Goal: Task Accomplishment & Management: Use online tool/utility

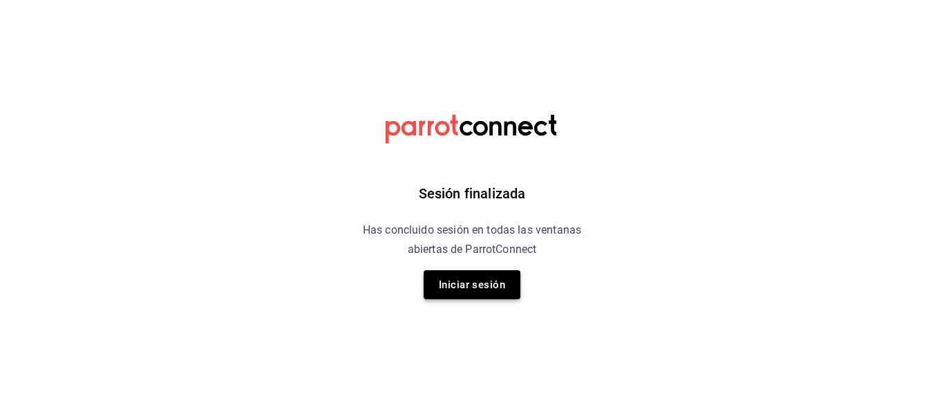
click at [490, 280] on button "Iniciar sesión" at bounding box center [472, 284] width 97 height 29
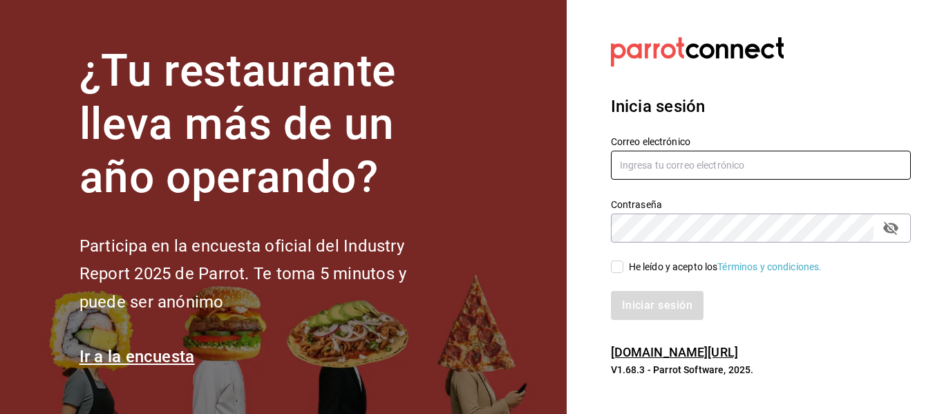
type input "[EMAIL_ADDRESS][DOMAIN_NAME]"
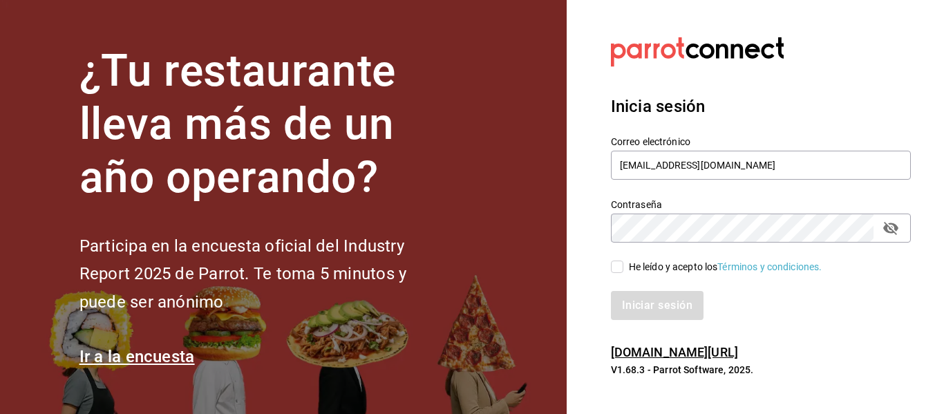
click at [619, 273] on input "He leído y acepto los Términos y condiciones." at bounding box center [617, 267] width 12 height 12
checkbox input "true"
click at [637, 307] on button "Iniciar sesión" at bounding box center [658, 305] width 94 height 29
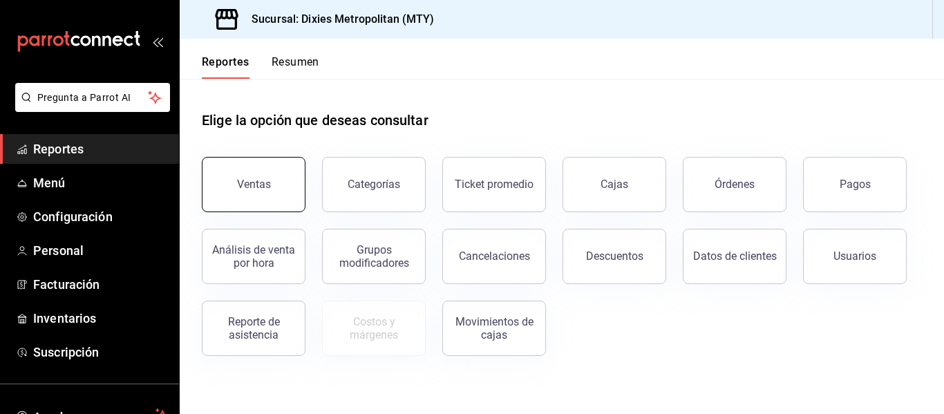
click at [259, 185] on div "Ventas" at bounding box center [254, 184] width 34 height 13
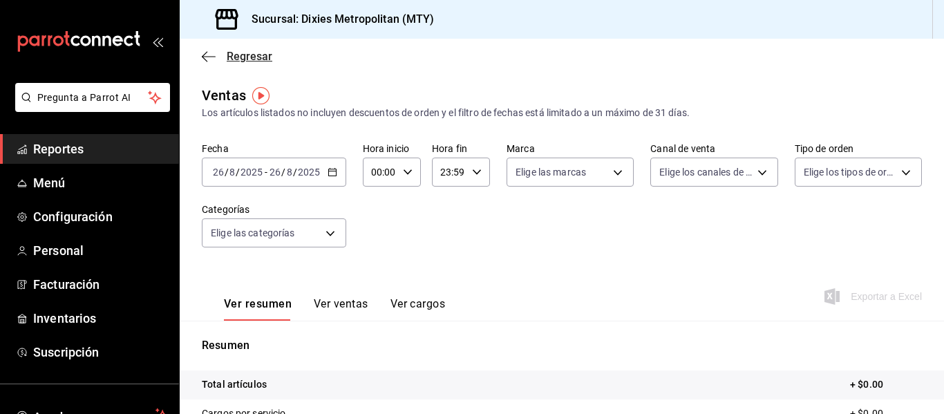
click at [204, 60] on icon "button" at bounding box center [209, 56] width 14 height 12
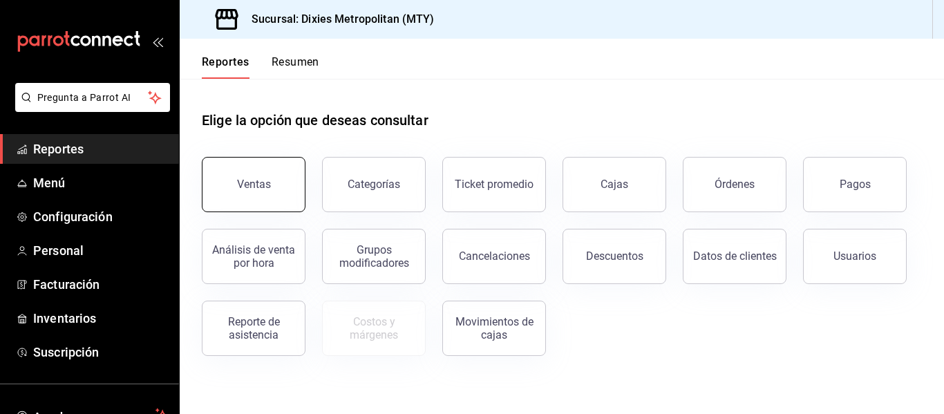
click at [259, 187] on div "Ventas" at bounding box center [254, 184] width 34 height 13
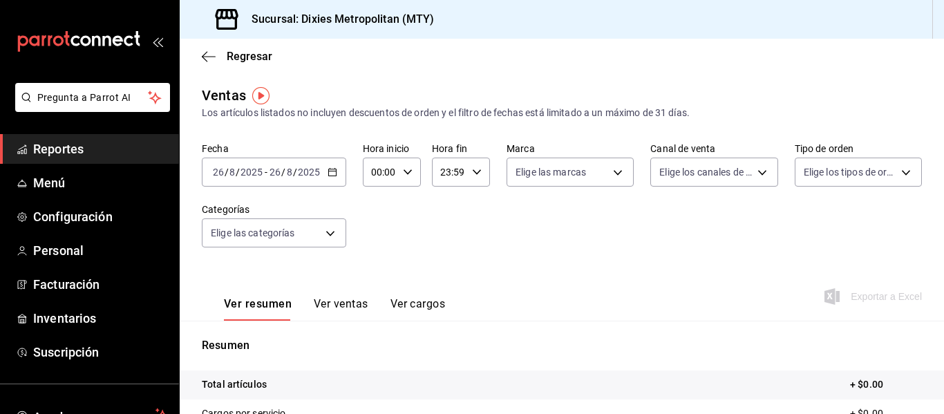
click at [332, 172] on icon "button" at bounding box center [333, 172] width 10 height 10
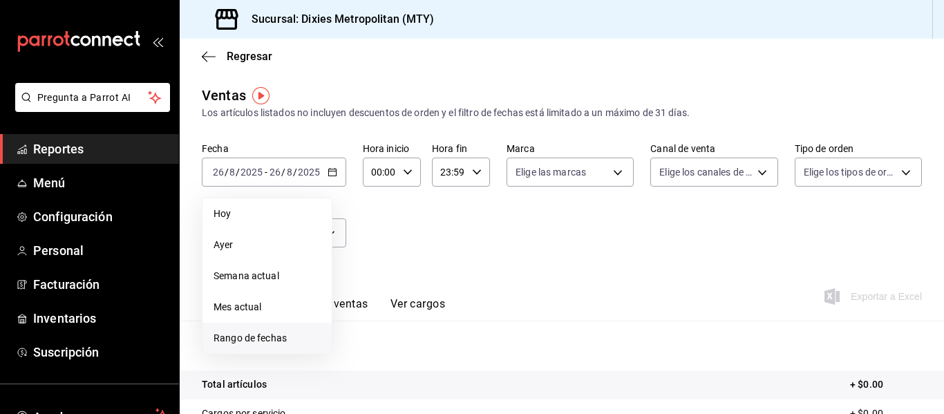
click at [261, 333] on span "Rango de fechas" at bounding box center [267, 338] width 107 height 15
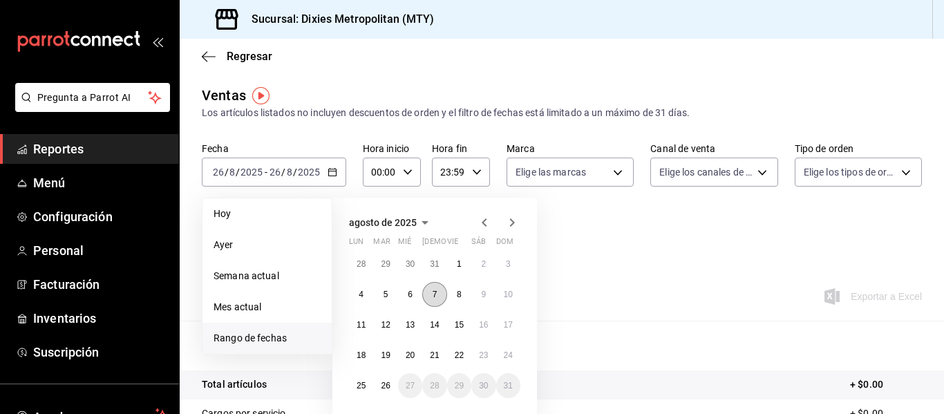
click at [431, 296] on button "7" at bounding box center [434, 294] width 24 height 25
click at [509, 325] on abbr "17" at bounding box center [508, 325] width 9 height 10
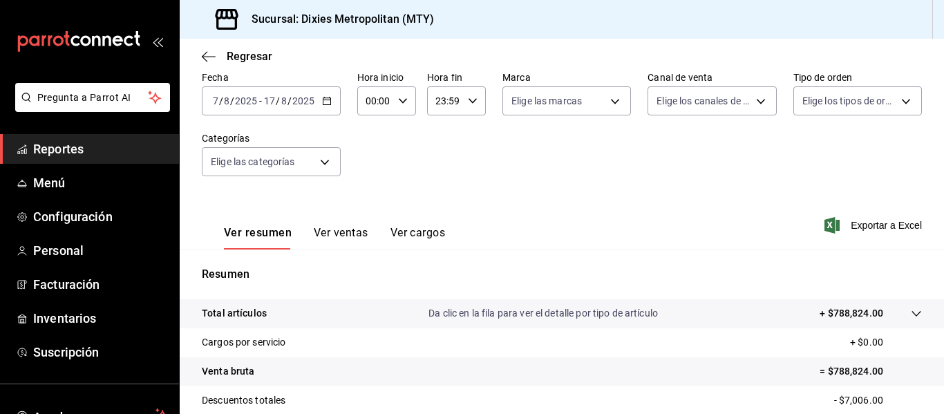
scroll to position [66, 0]
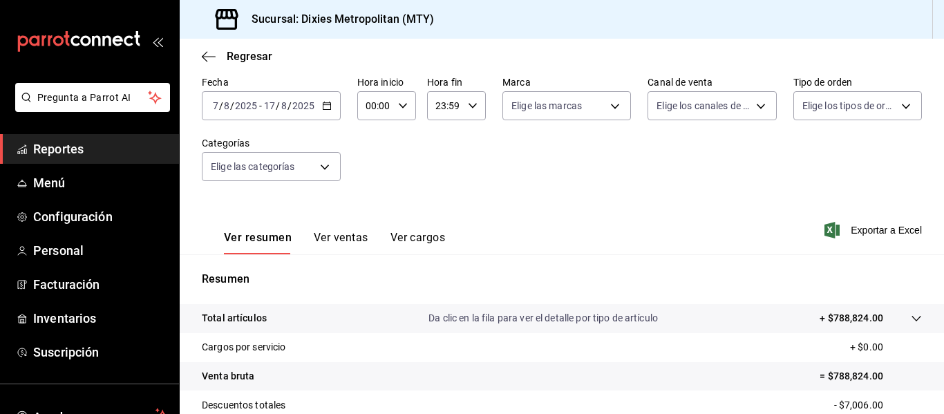
click at [354, 238] on button "Ver ventas" at bounding box center [341, 243] width 55 height 24
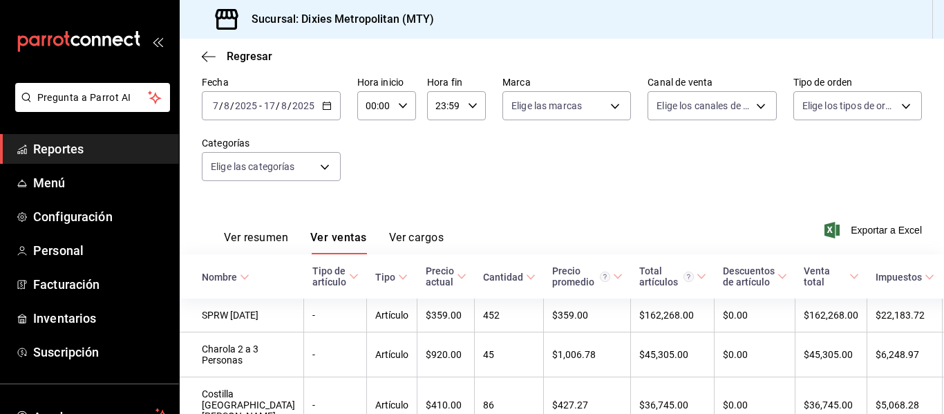
click at [326, 106] on icon "button" at bounding box center [327, 106] width 10 height 10
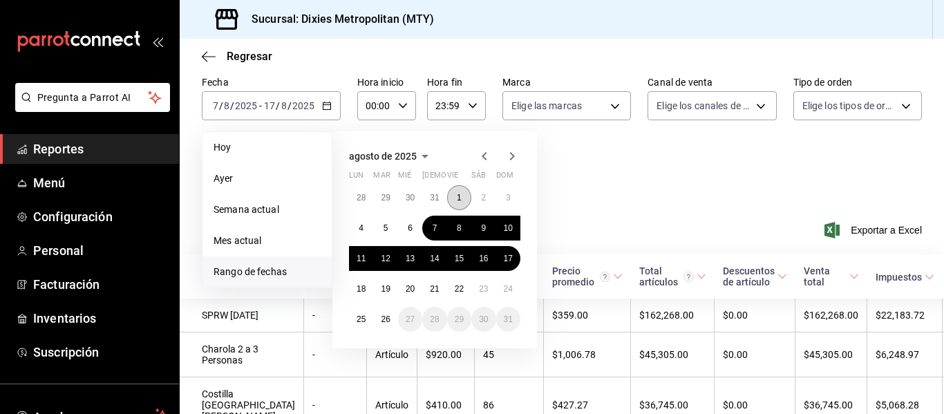
click at [455, 194] on button "1" at bounding box center [459, 197] width 24 height 25
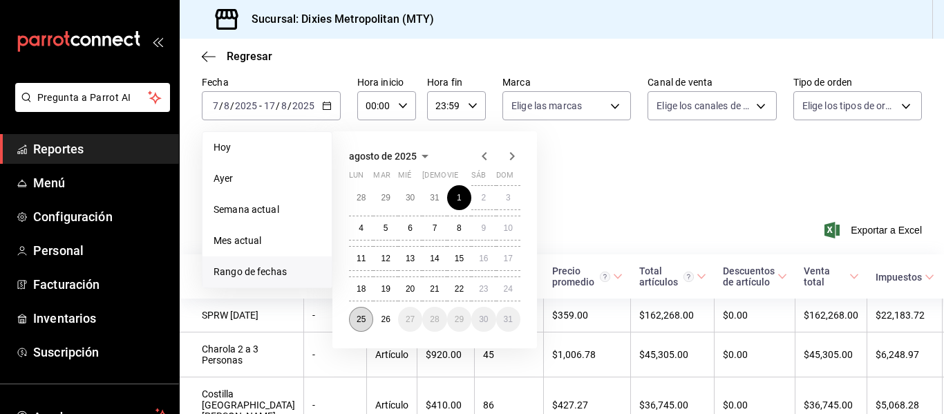
click at [359, 317] on abbr "25" at bounding box center [361, 319] width 9 height 10
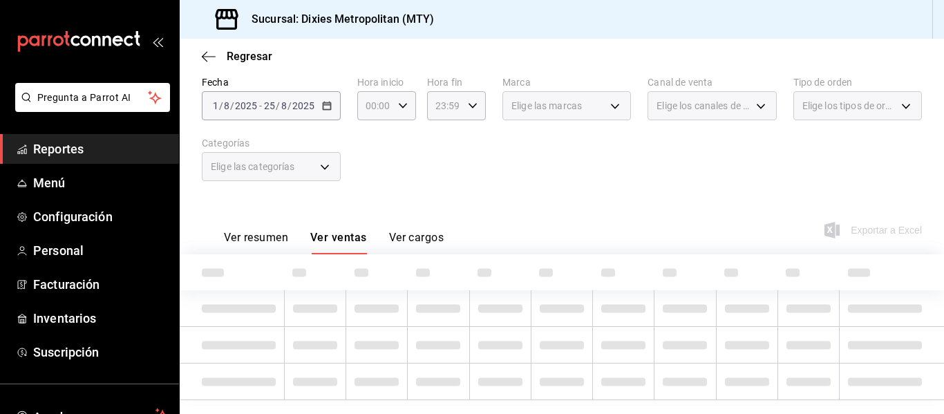
click at [256, 238] on button "Ver resumen" at bounding box center [256, 243] width 64 height 24
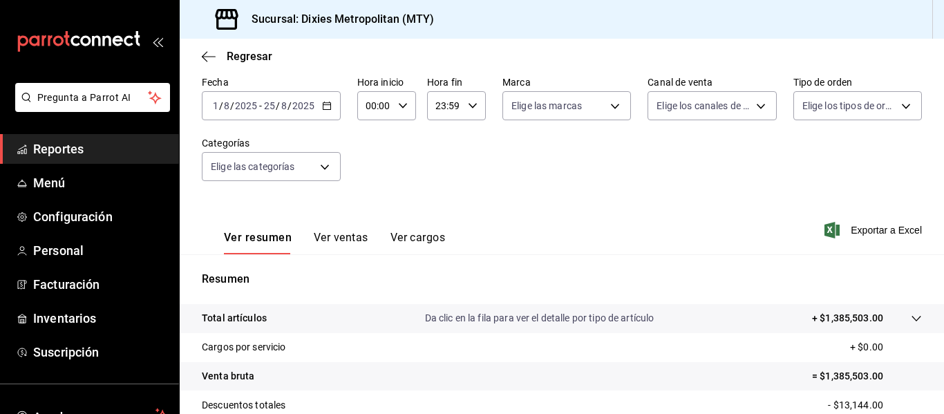
click at [327, 106] on icon "button" at bounding box center [327, 106] width 10 height 10
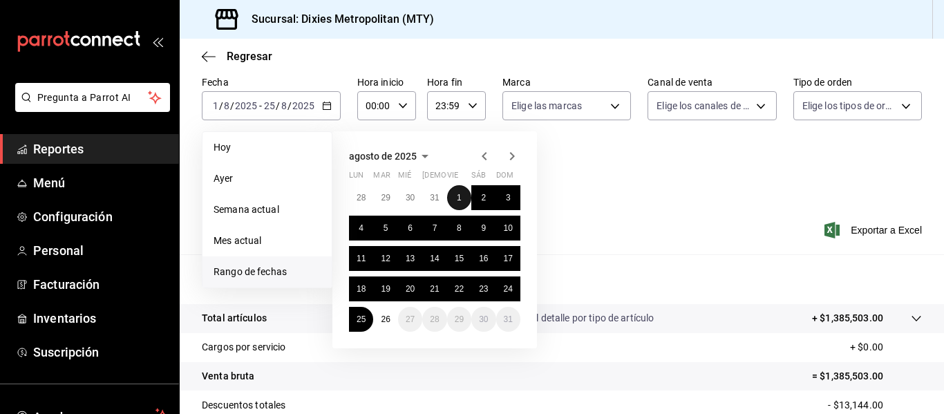
click at [458, 194] on abbr "1" at bounding box center [459, 198] width 5 height 10
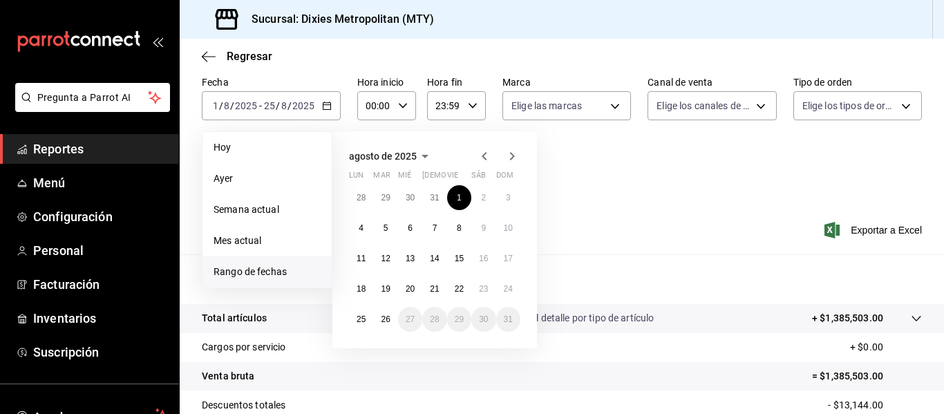
click at [485, 153] on icon "button" at bounding box center [484, 156] width 5 height 8
click at [433, 259] on abbr "17" at bounding box center [434, 259] width 9 height 10
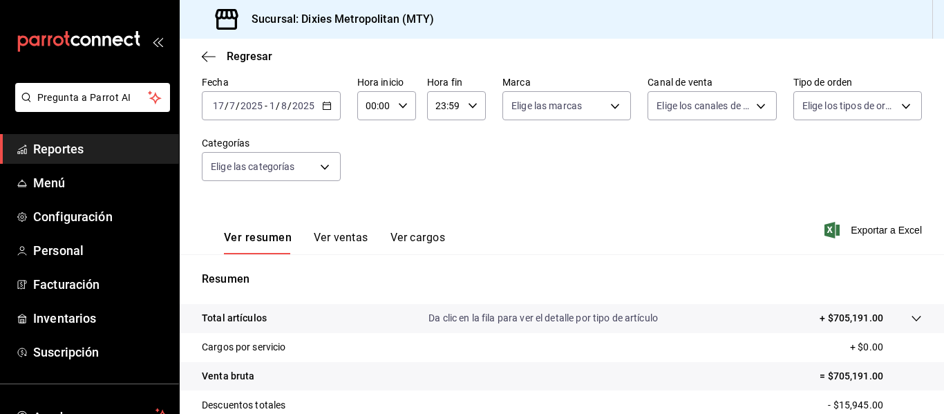
click at [325, 105] on \(Stroke\) "button" at bounding box center [327, 104] width 8 height 1
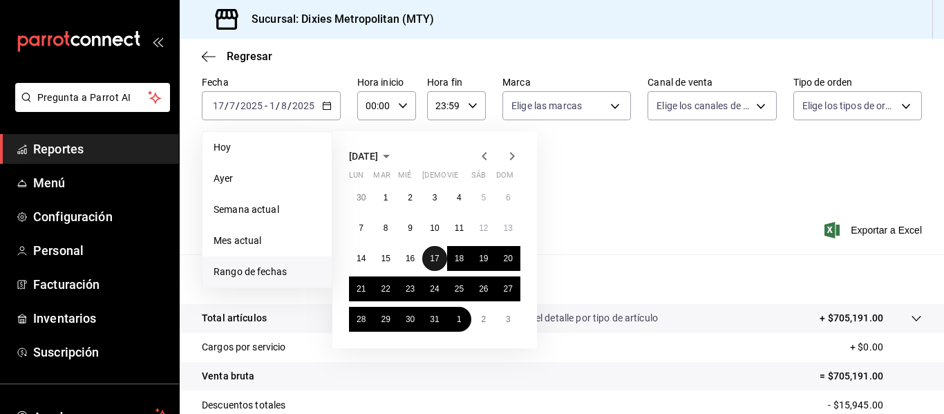
click at [433, 257] on abbr "17" at bounding box center [434, 259] width 9 height 10
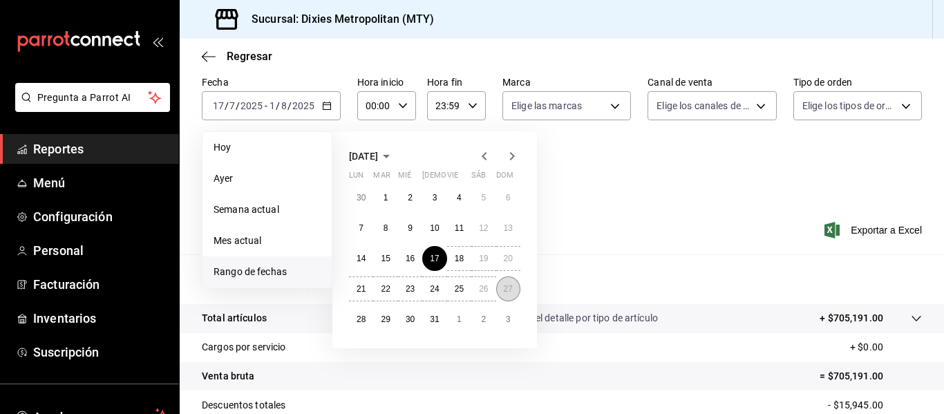
click at [504, 286] on abbr "27" at bounding box center [508, 289] width 9 height 10
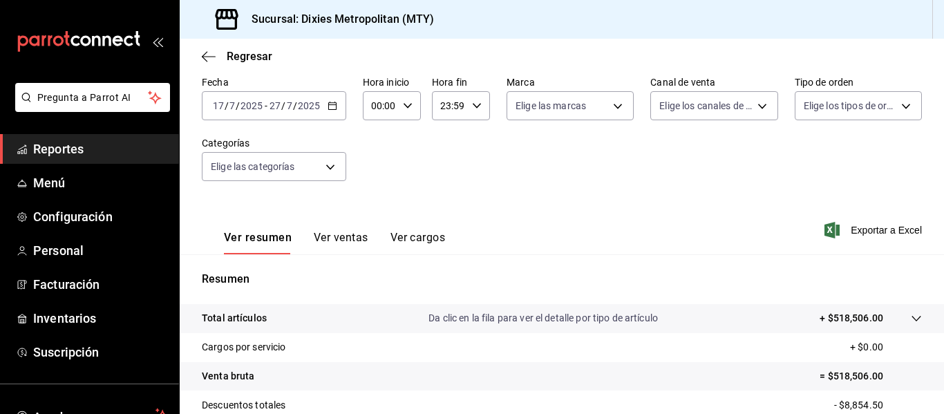
click at [330, 106] on icon "button" at bounding box center [333, 106] width 10 height 10
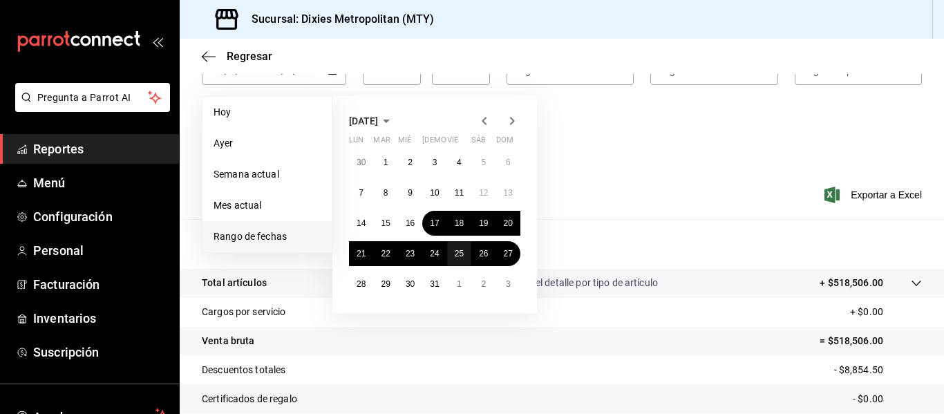
scroll to position [84, 0]
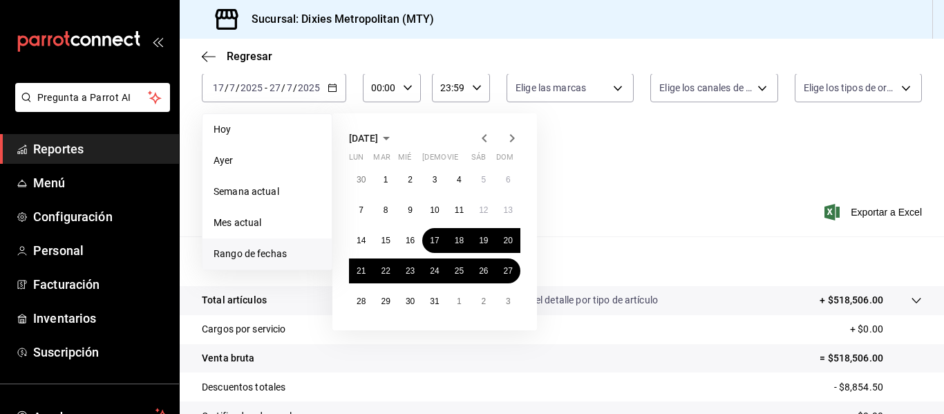
click at [510, 140] on icon "button" at bounding box center [512, 138] width 17 height 17
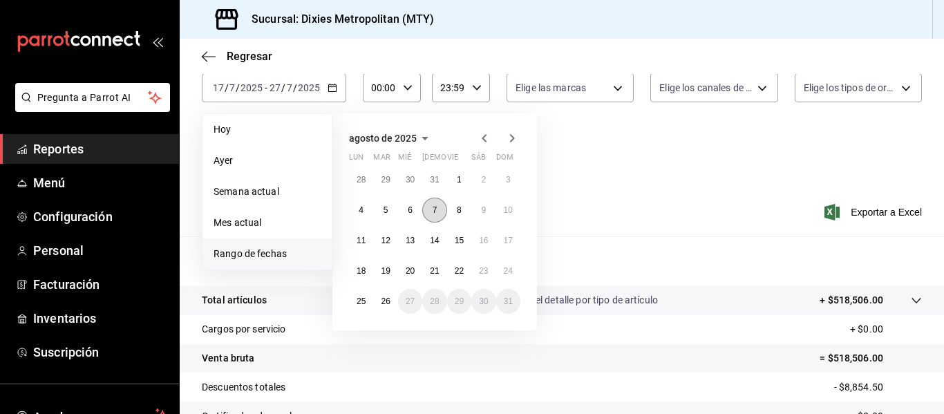
click at [433, 209] on abbr "7" at bounding box center [435, 210] width 5 height 10
drag, startPoint x: 432, startPoint y: 209, endPoint x: 512, endPoint y: 240, distance: 85.8
click at [512, 240] on div "28 29 30 31 1 2 3 4 5 6 7 8 9 10 11 12 13 14 15 16 17 18 19 20 21 22 23 24 25 2…" at bounding box center [434, 240] width 171 height 147
click at [512, 240] on abbr "17" at bounding box center [508, 241] width 9 height 10
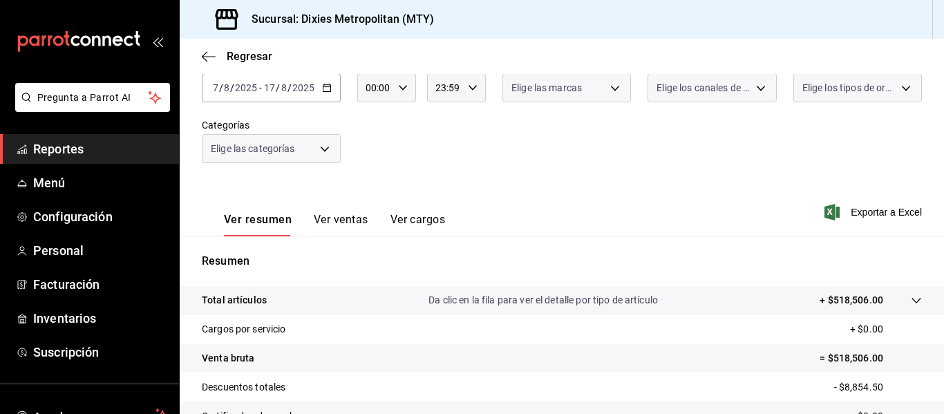
click at [512, 240] on div "Resumen Total artículos Da clic en la fila para ver el detalle por tipo de artí…" at bounding box center [562, 384] width 764 height 297
click at [324, 88] on icon "button" at bounding box center [327, 88] width 10 height 10
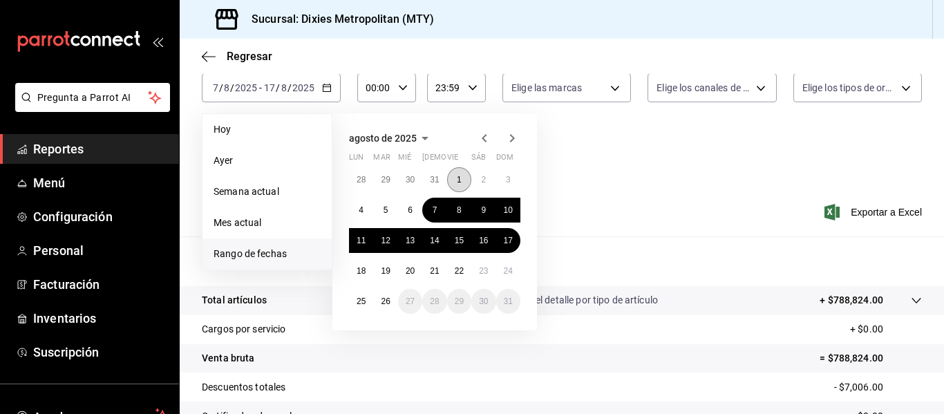
click at [459, 178] on abbr "1" at bounding box center [459, 180] width 5 height 10
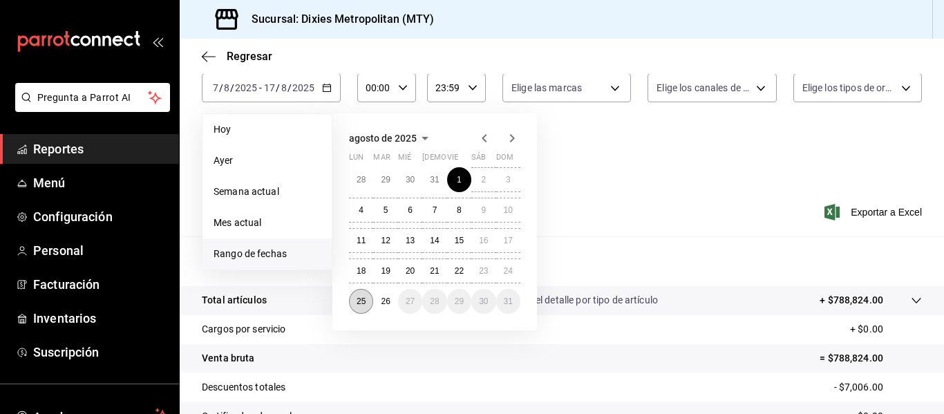
click at [363, 299] on abbr "25" at bounding box center [361, 302] width 9 height 10
